Goal: Information Seeking & Learning: Learn about a topic

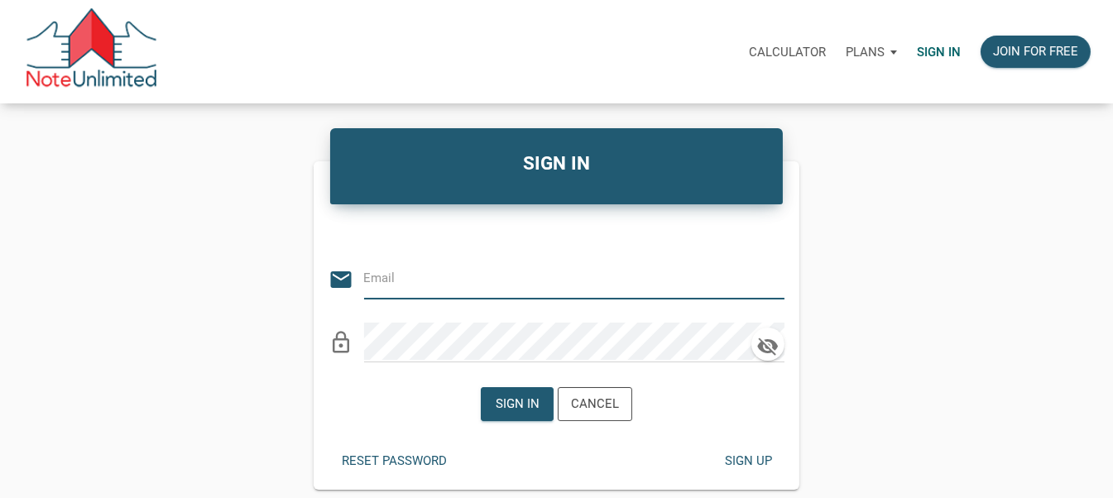
type input "stacey@kendratoddgroup.com"
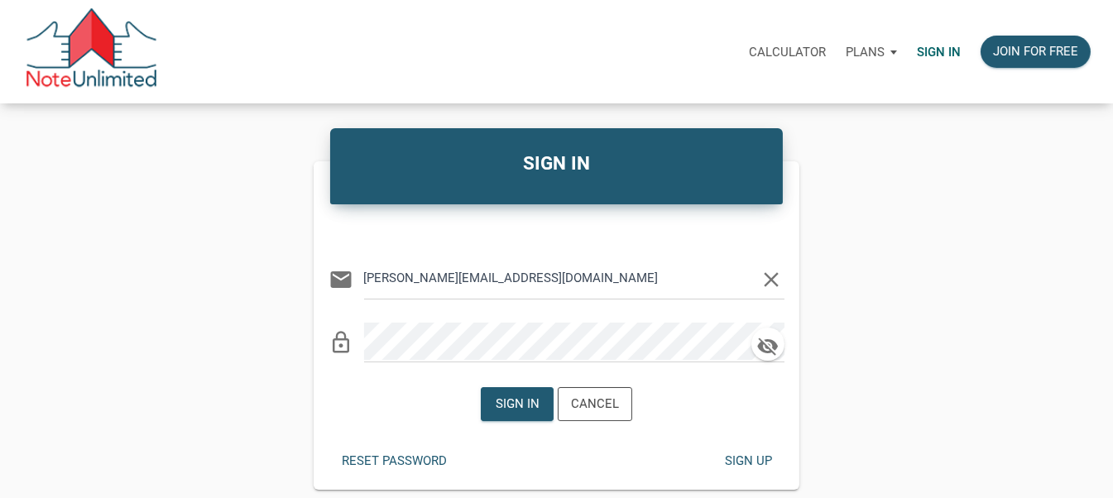
click at [449, 355] on div "Calculator Plans Personal Business Sign in Join for free SIGN IN Or Be Classica…" at bounding box center [556, 300] width 1113 height 601
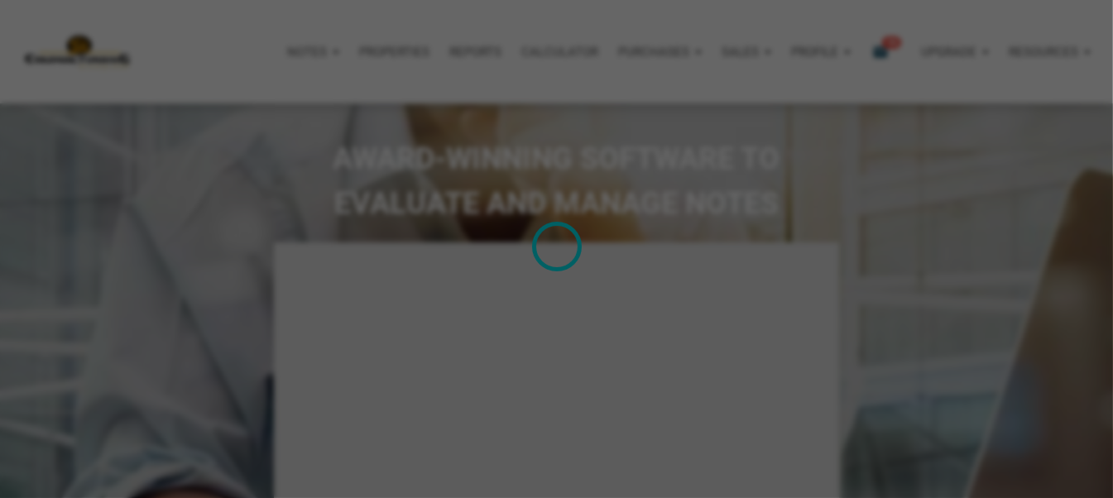
select select
type input "Introduction to new features"
select select
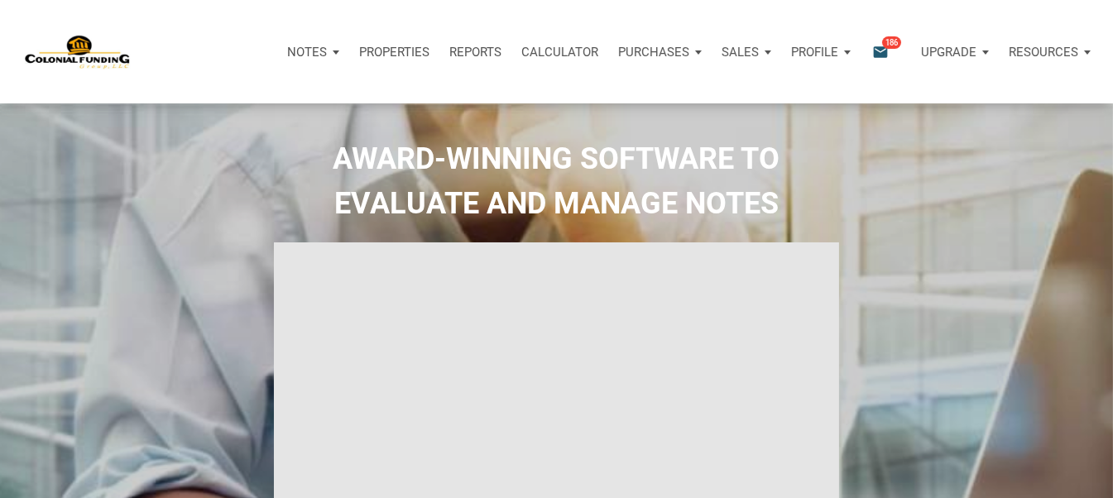
click at [302, 51] on p "Notes" at bounding box center [307, 52] width 40 height 15
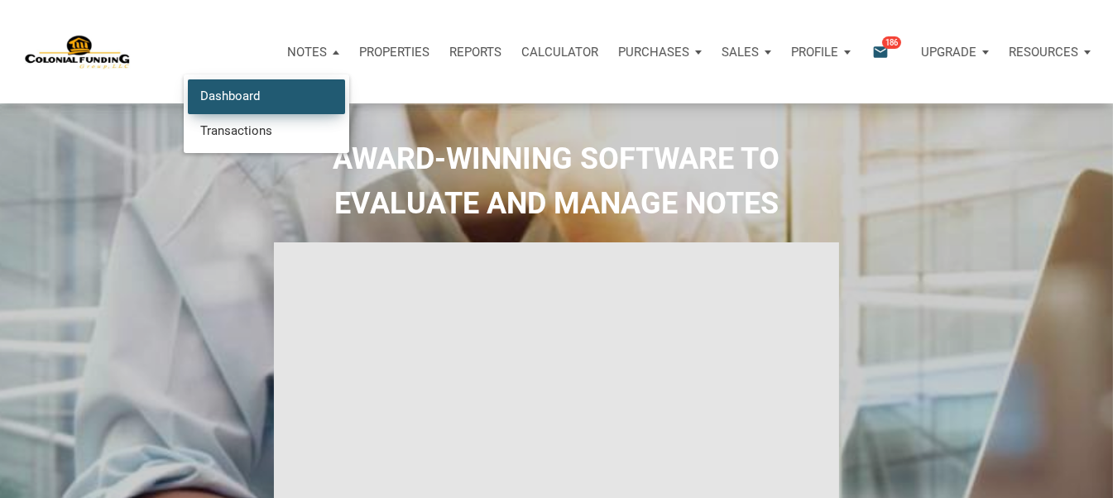
click at [240, 97] on link "Dashboard" at bounding box center [266, 96] width 157 height 34
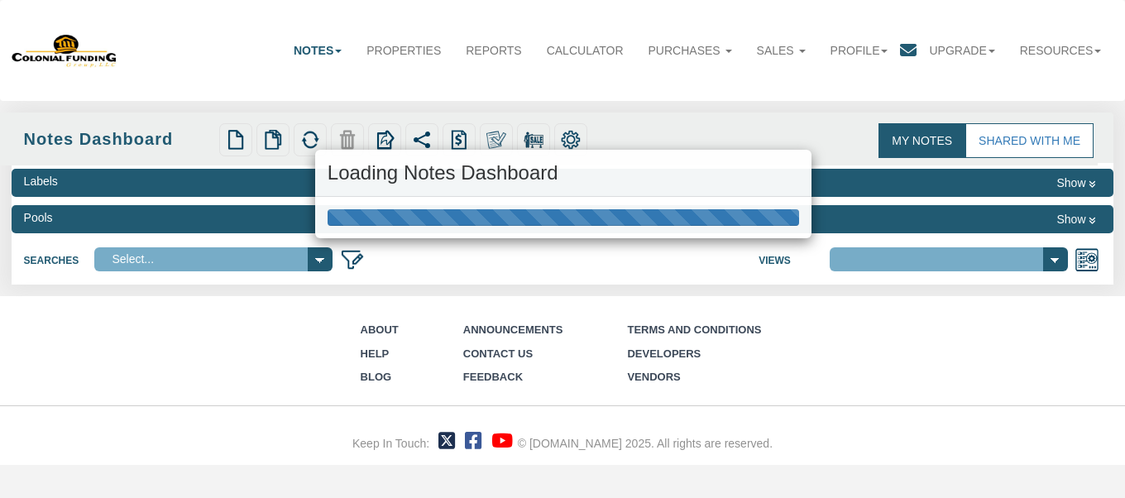
select select "316"
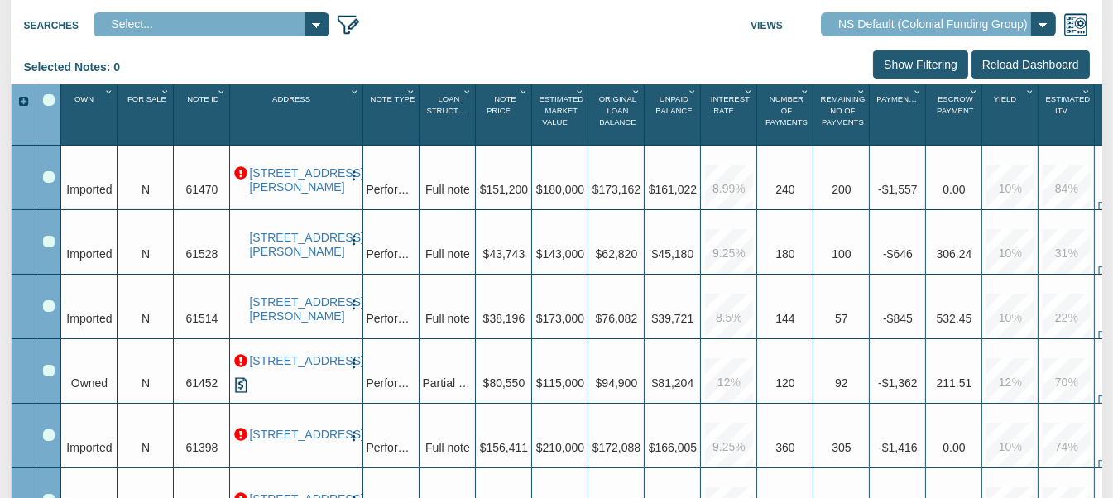
scroll to position [239, 0]
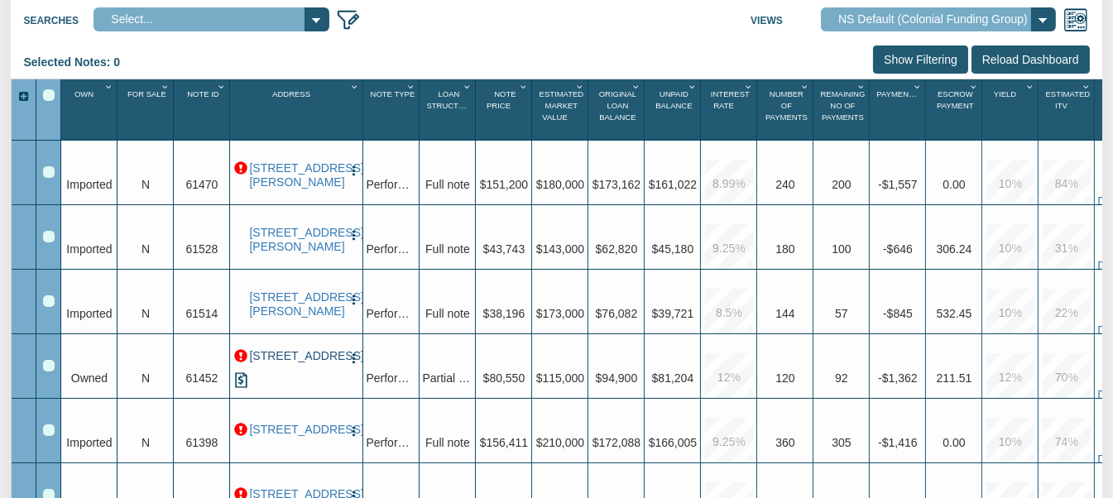
click at [290, 363] on link "1609 Cruft St., Indianapolis, IN, 46203" at bounding box center [296, 356] width 94 height 14
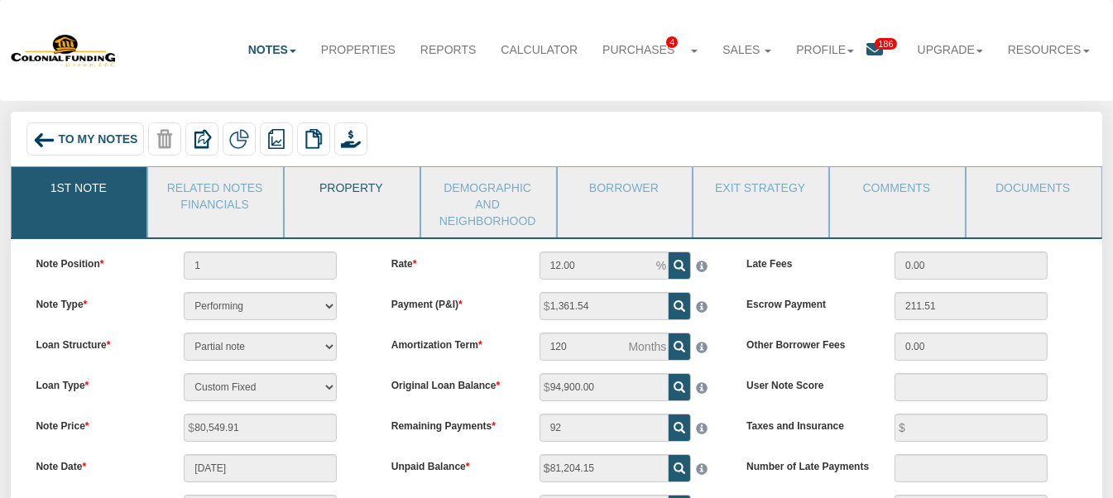
click at [350, 190] on link "Property" at bounding box center [351, 187] width 133 height 41
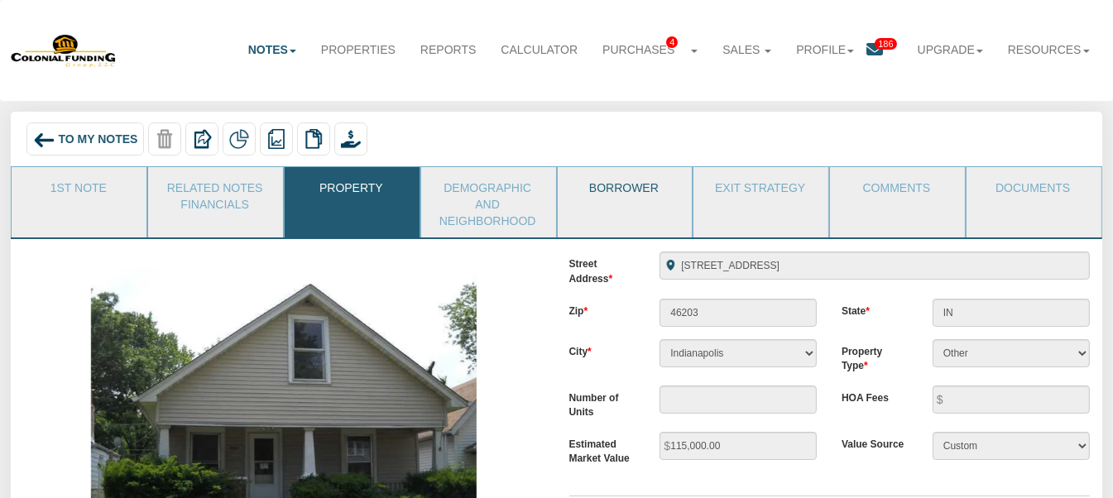
click at [635, 191] on link "Borrower" at bounding box center [624, 187] width 133 height 41
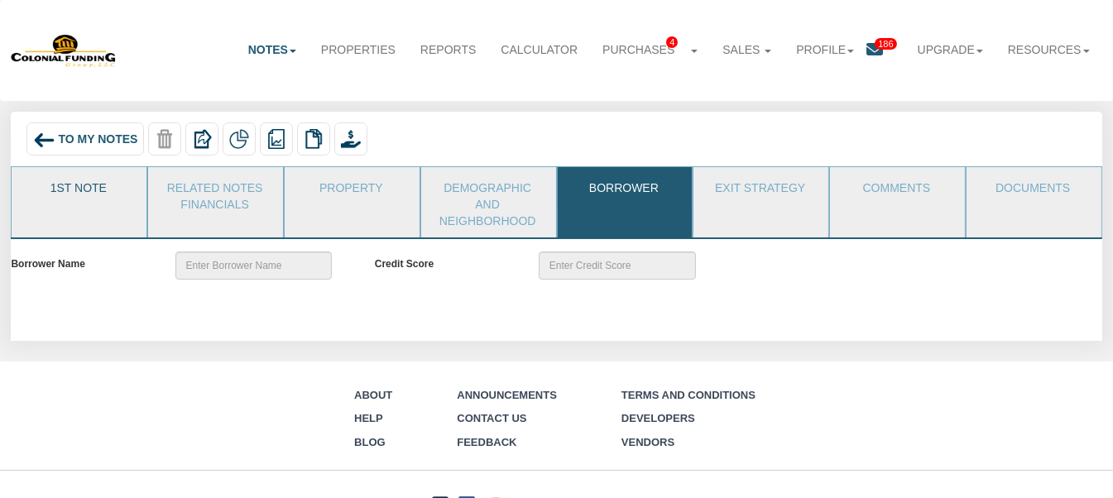
click at [81, 184] on link "1st Note" at bounding box center [78, 187] width 133 height 41
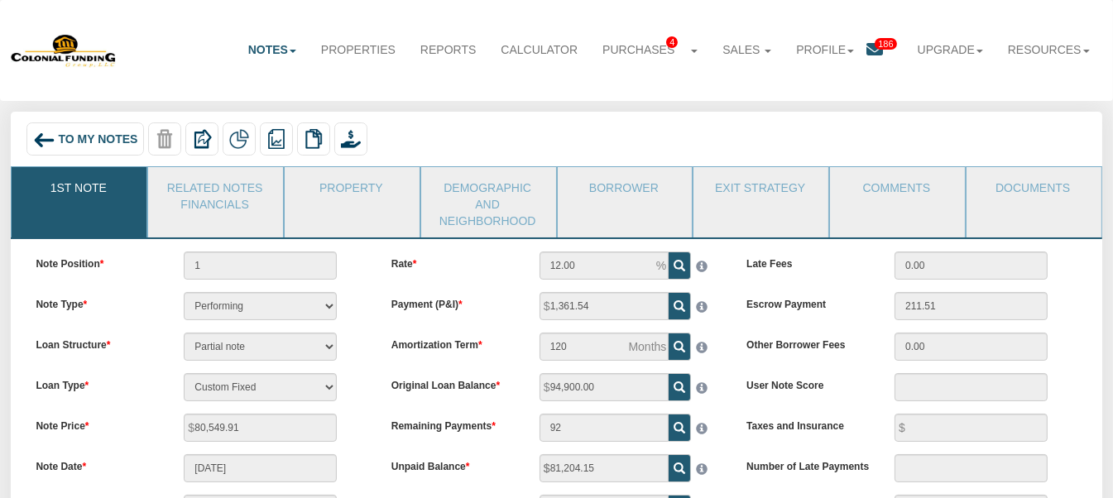
click at [76, 132] on div "To My Notes" at bounding box center [85, 138] width 118 height 33
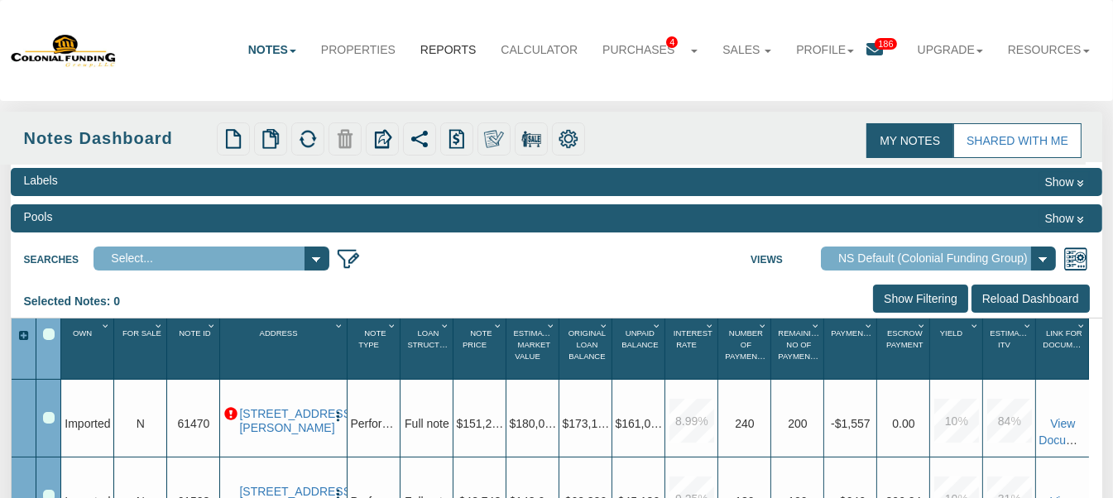
click at [433, 45] on link "Reports" at bounding box center [448, 49] width 80 height 36
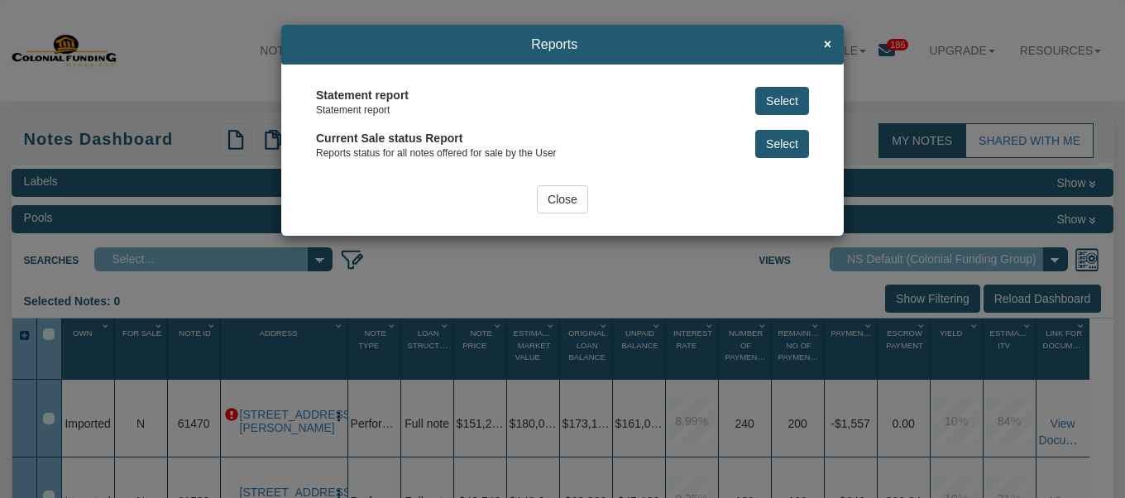
click at [781, 103] on button "Select" at bounding box center [782, 101] width 54 height 28
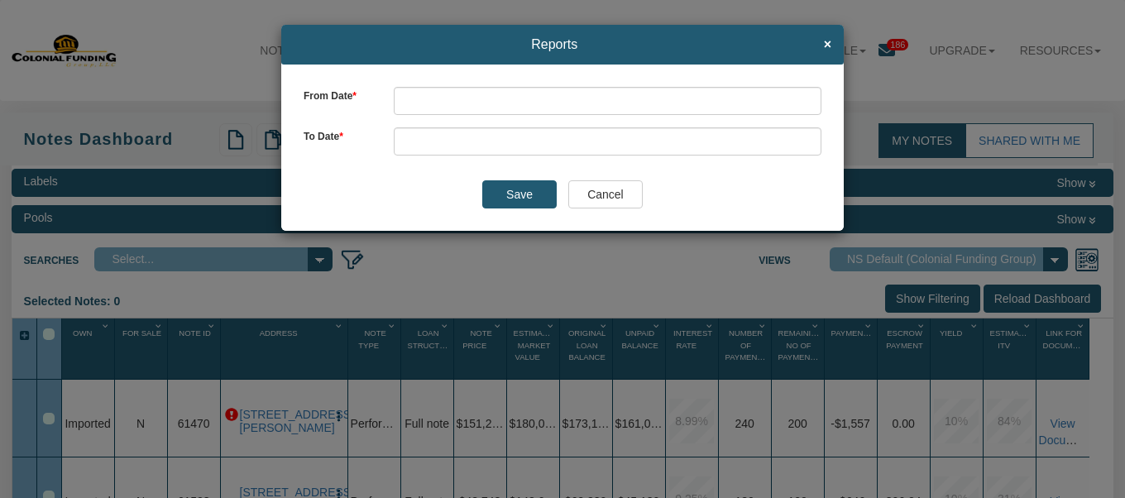
click at [603, 190] on input "Cancel" at bounding box center [605, 194] width 74 height 28
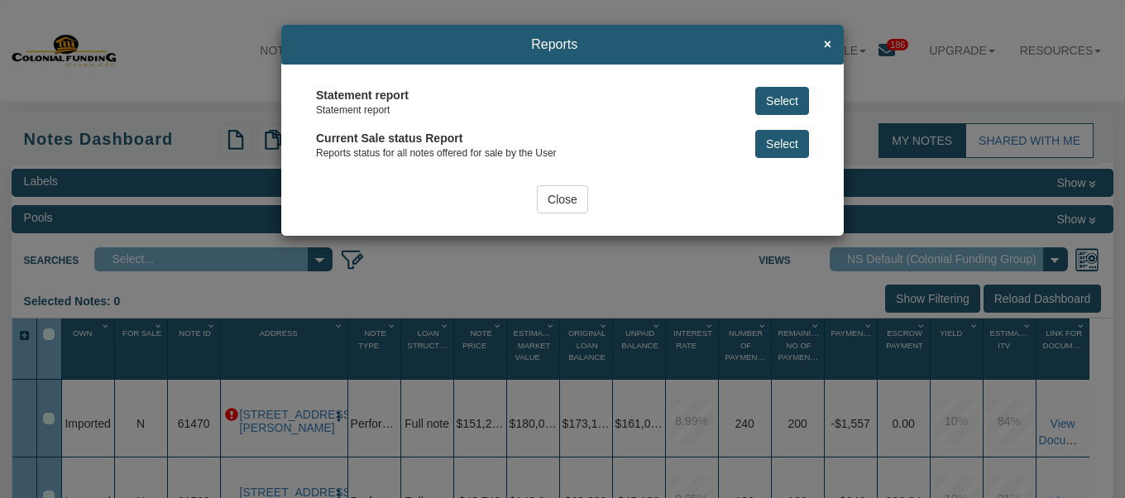
click at [554, 199] on input "Close" at bounding box center [562, 199] width 51 height 28
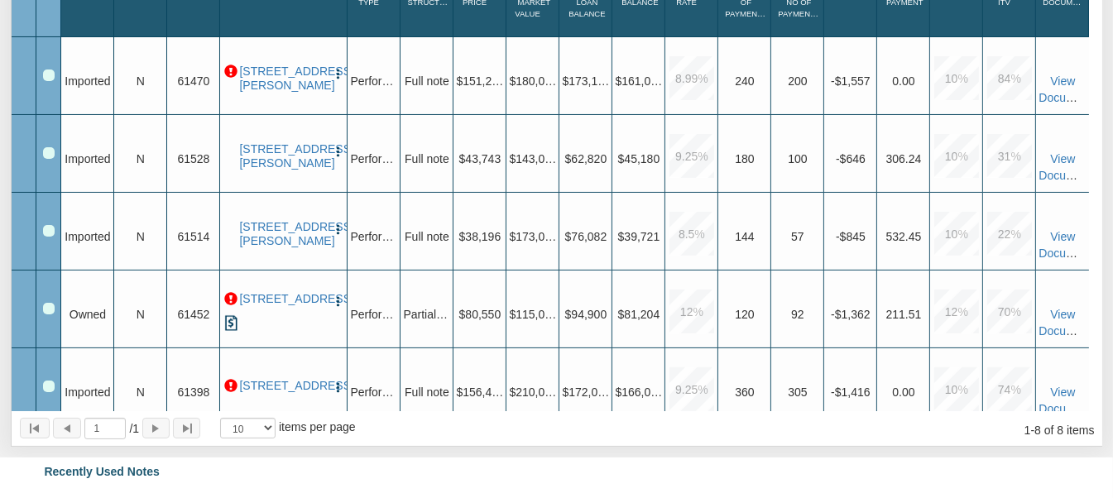
scroll to position [357, 0]
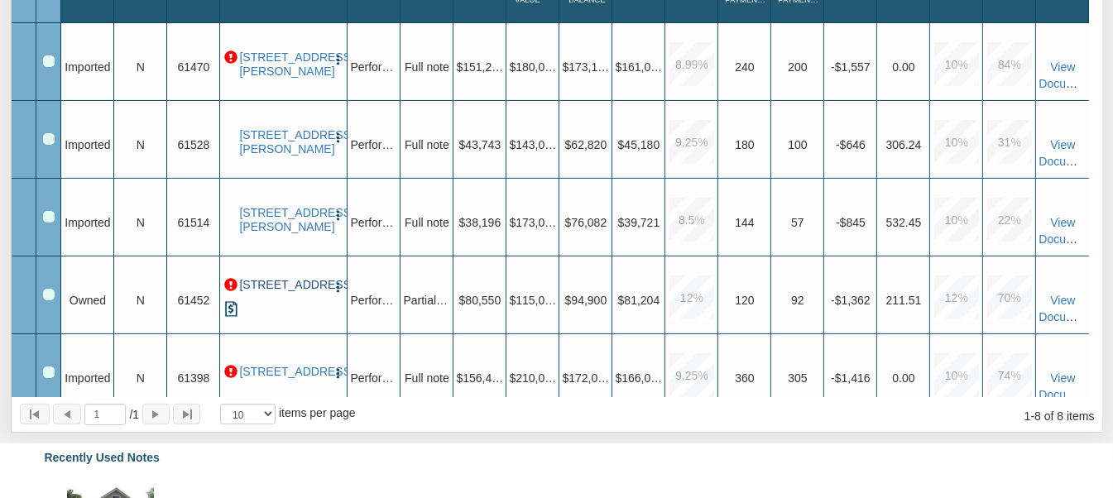
click at [284, 292] on link "1609 Cruft St., Indianapolis, IN, 46203" at bounding box center [283, 285] width 89 height 14
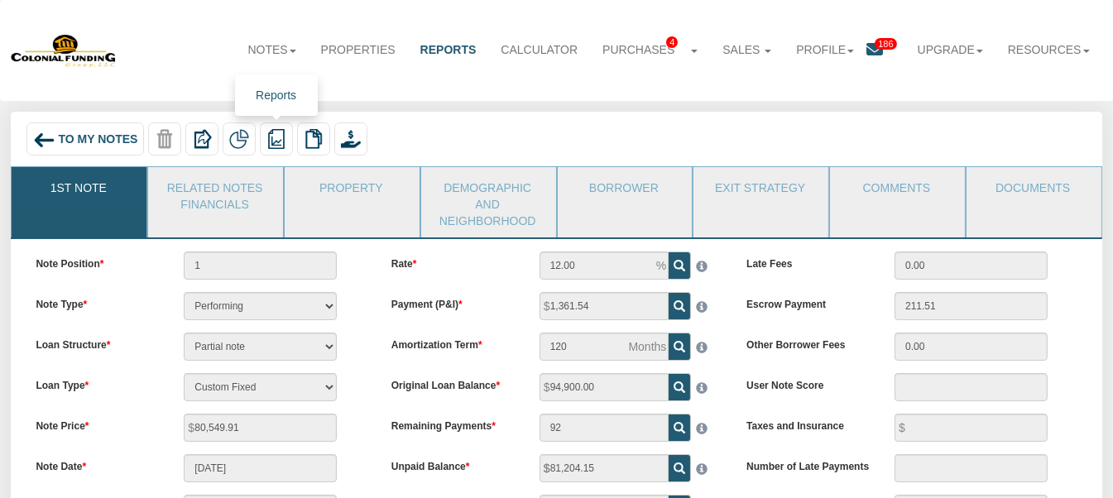
click at [277, 136] on img at bounding box center [276, 139] width 20 height 20
click at [292, 191] on link "Summary Note" at bounding box center [362, 194] width 203 height 22
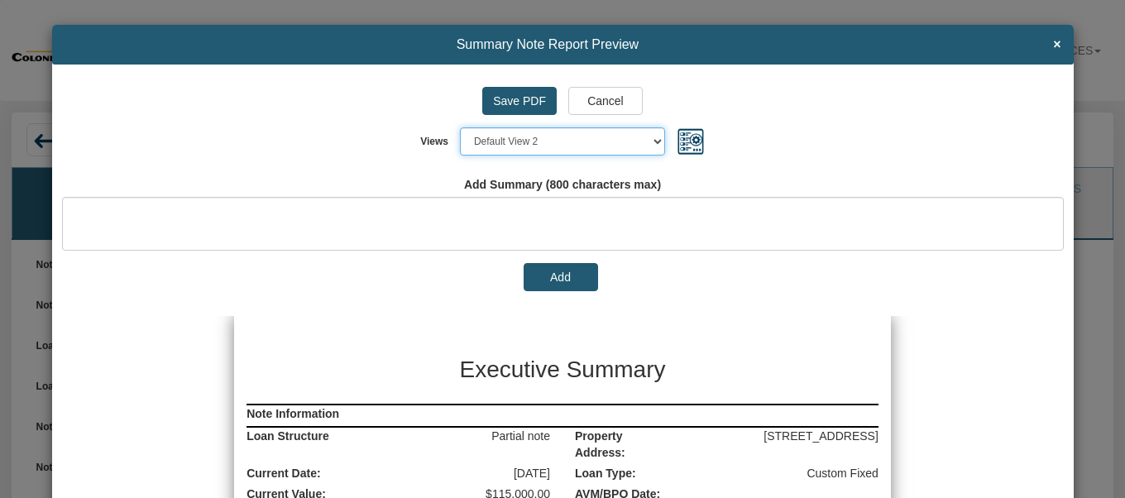
click at [643, 141] on select "Select... Default View 1 Default View 2 Default View 3 Default View 4" at bounding box center [562, 141] width 205 height 28
select select "object:7585"
click at [460, 127] on select "Select... Default View 1 Default View 2 Default View 3 Default View 4" at bounding box center [562, 141] width 205 height 28
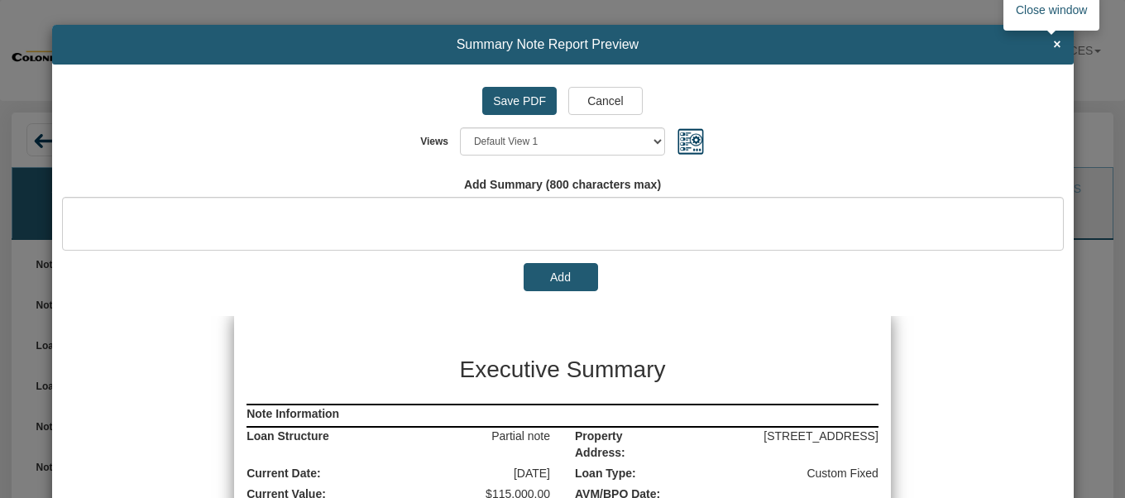
click at [1053, 44] on span "×" at bounding box center [1056, 44] width 7 height 15
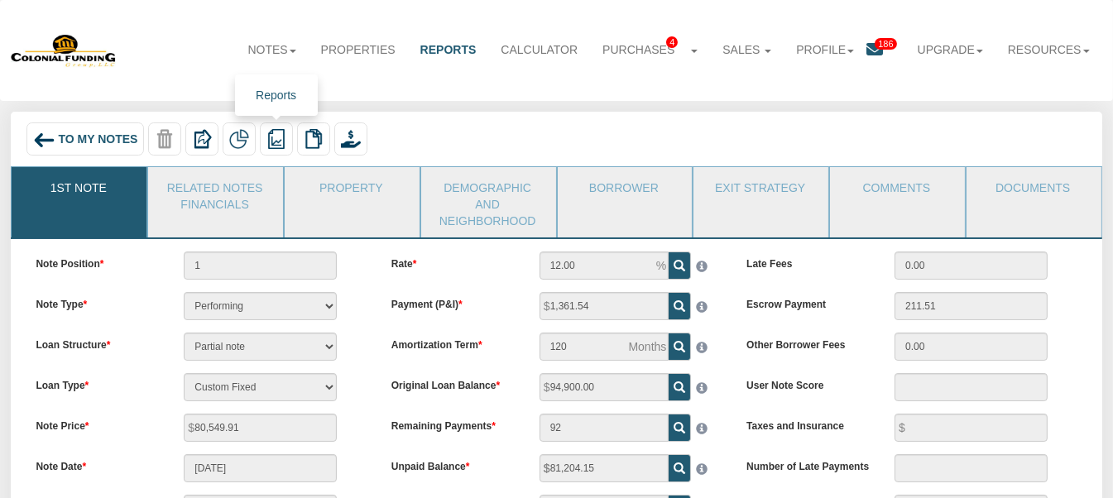
click at [280, 141] on img at bounding box center [276, 139] width 20 height 20
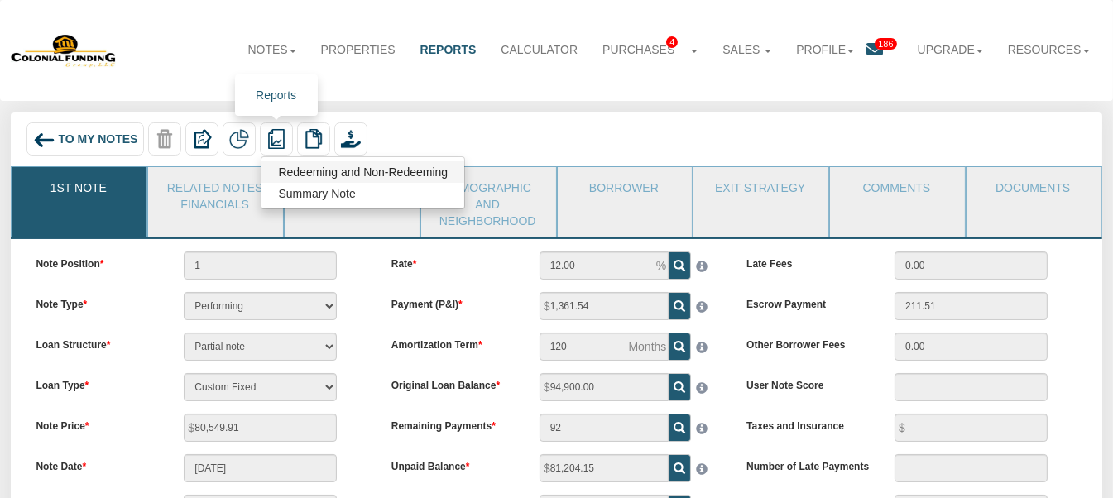
click at [301, 176] on link "Redeeming and Non-Redeeming" at bounding box center [362, 172] width 203 height 22
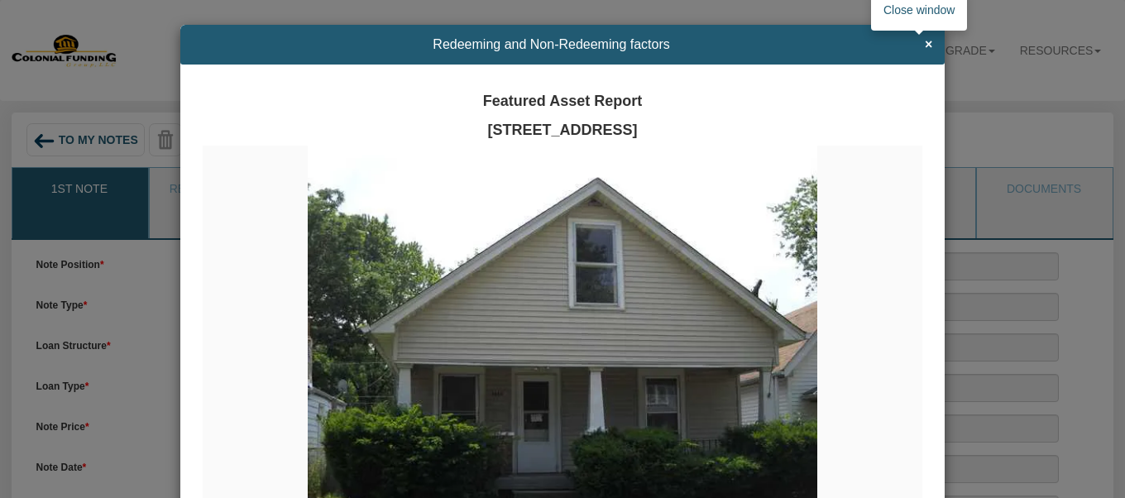
click at [925, 40] on span "×" at bounding box center [928, 44] width 7 height 15
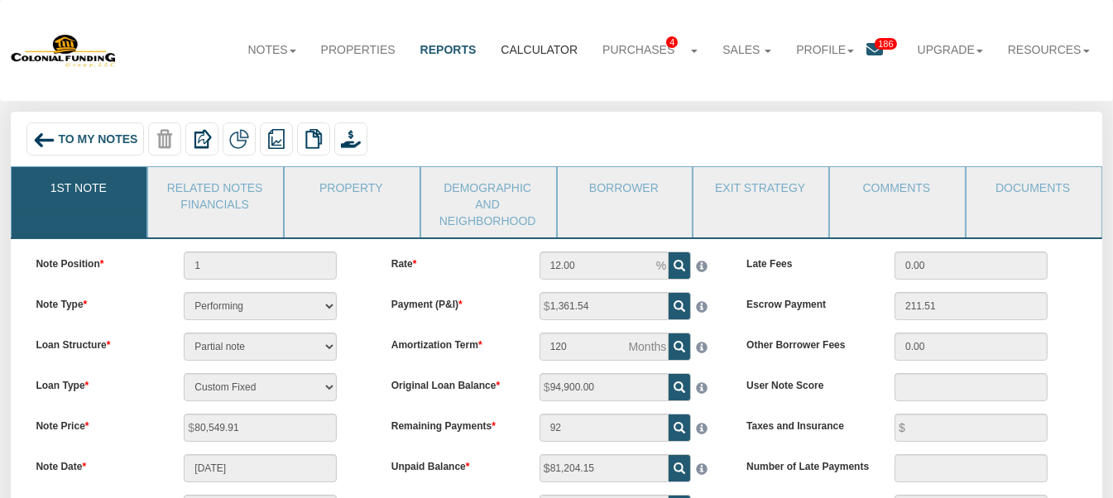
click at [534, 50] on link "Calculator" at bounding box center [539, 49] width 102 height 36
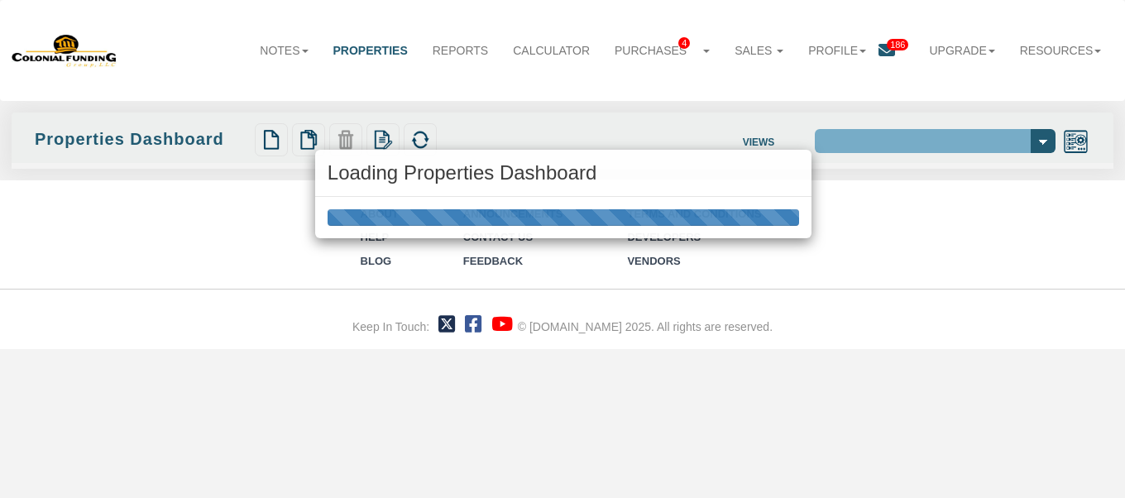
select select "138"
